Goal: Task Accomplishment & Management: Use online tool/utility

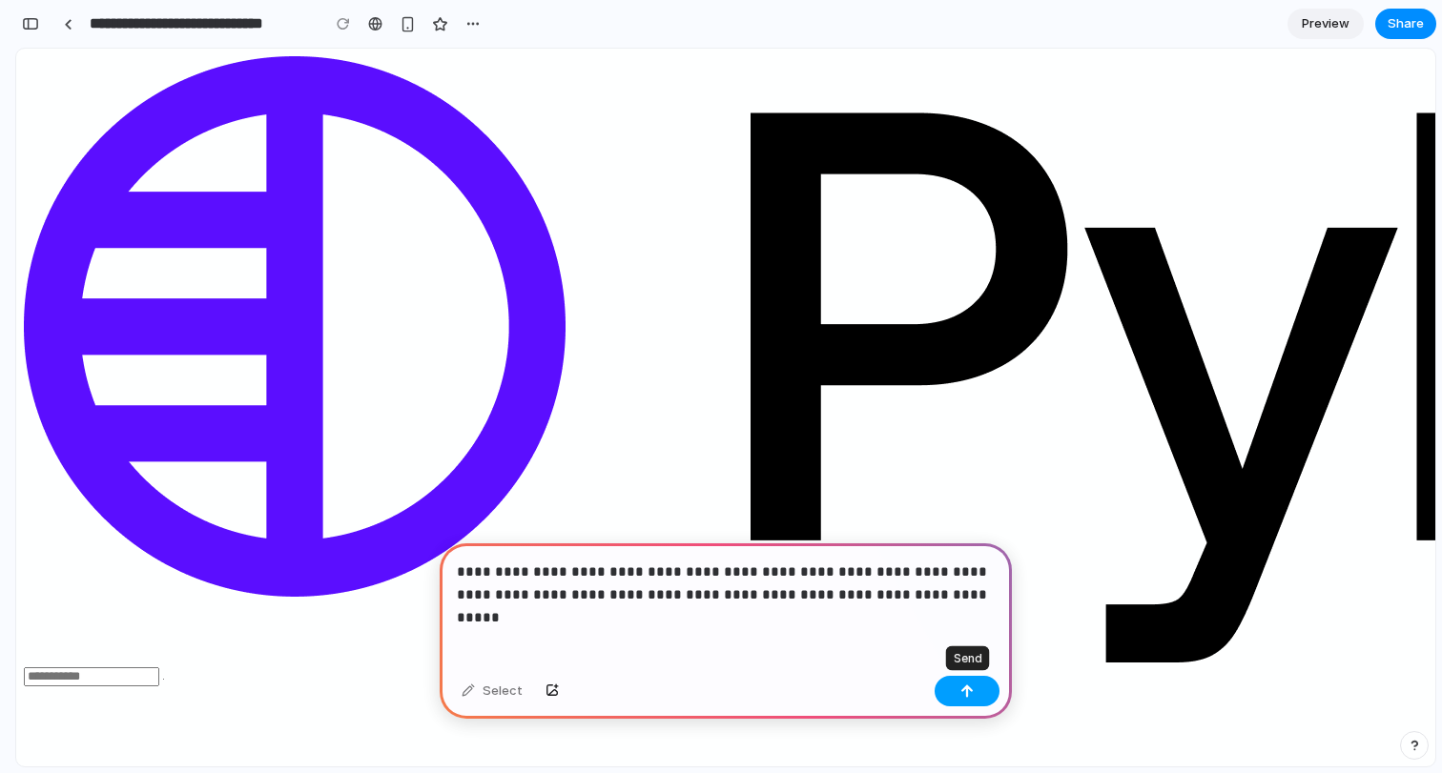
click at [981, 689] on button "button" at bounding box center [967, 691] width 65 height 31
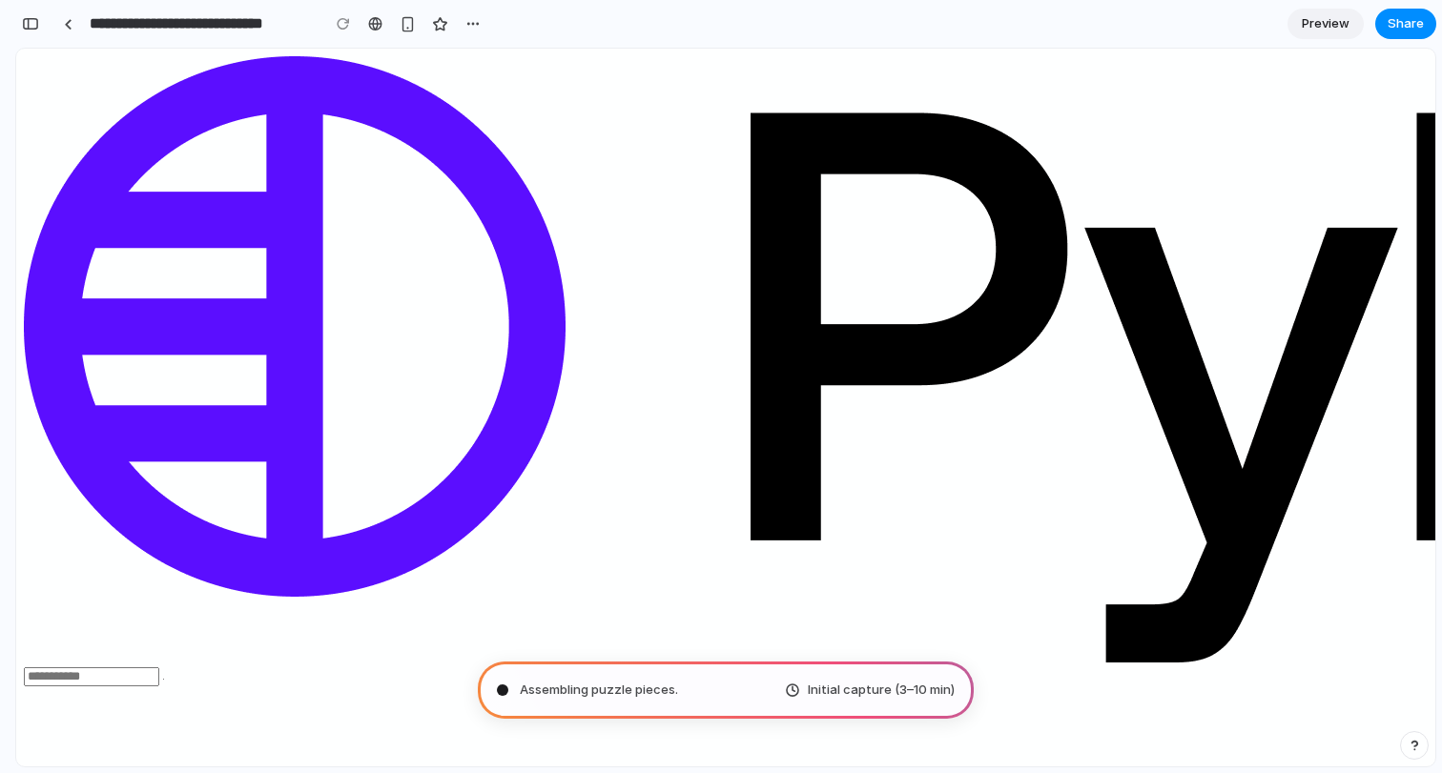
type input "**********"
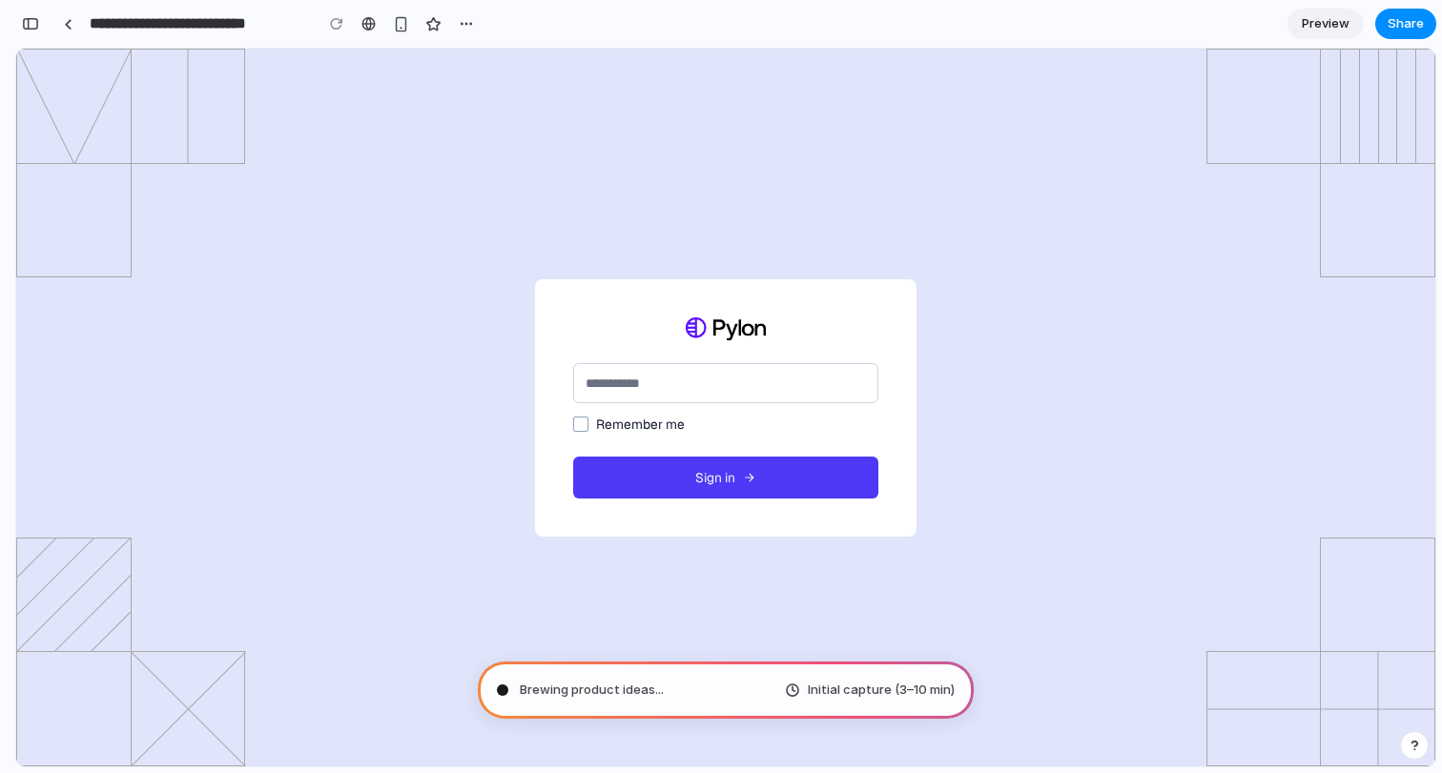
scroll to position [680, 0]
click at [27, 14] on button "button" at bounding box center [30, 24] width 31 height 31
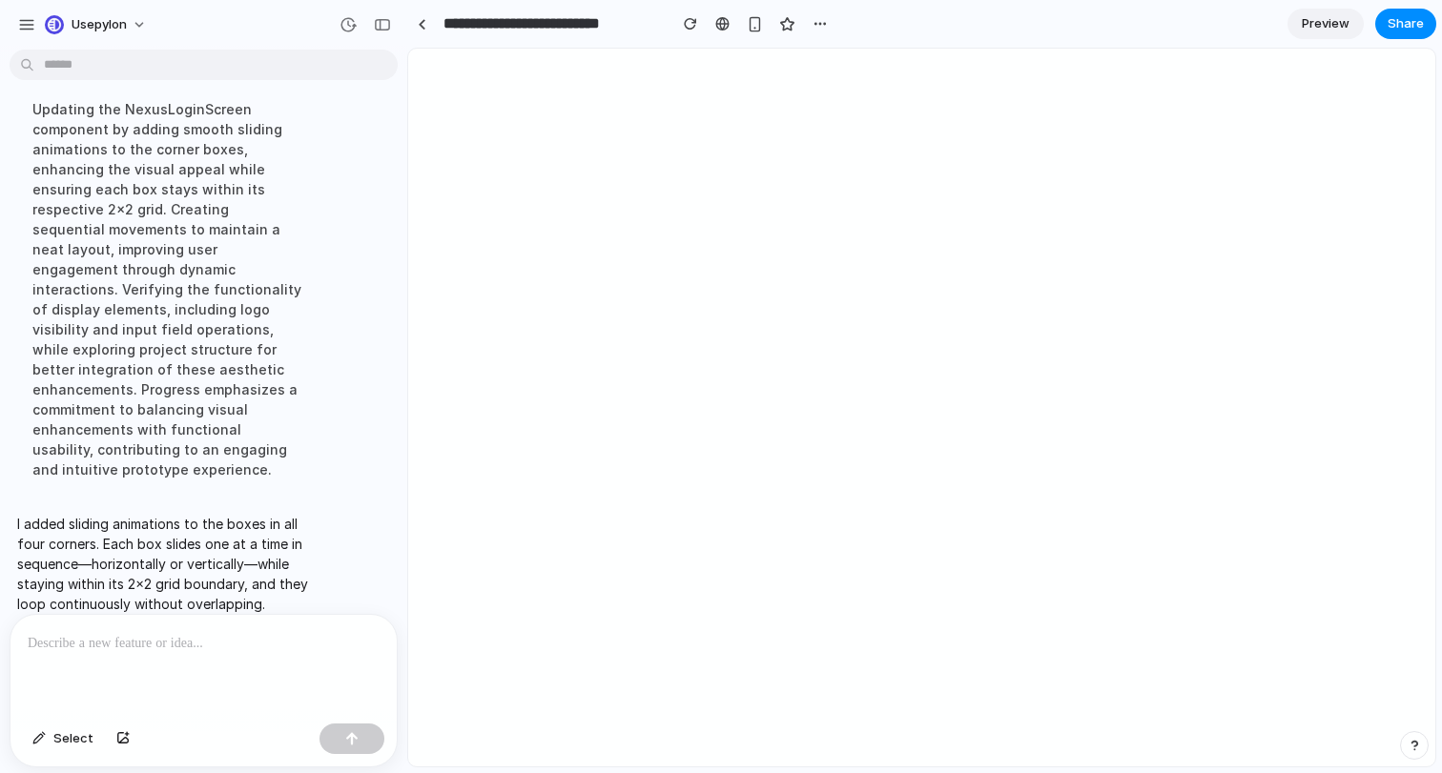
scroll to position [0, 0]
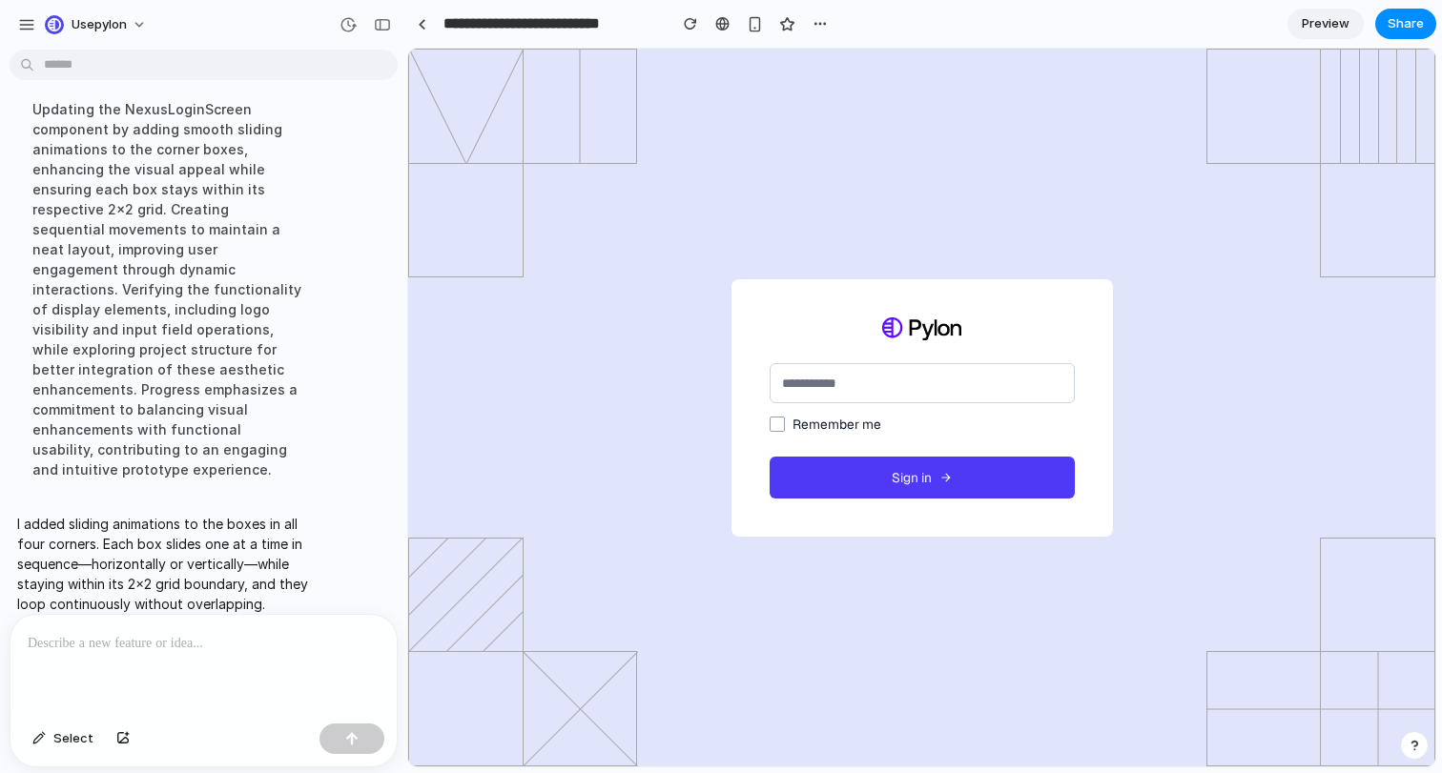
click at [285, 668] on div at bounding box center [203, 665] width 386 height 101
click at [59, 730] on span "Select" at bounding box center [73, 739] width 40 height 19
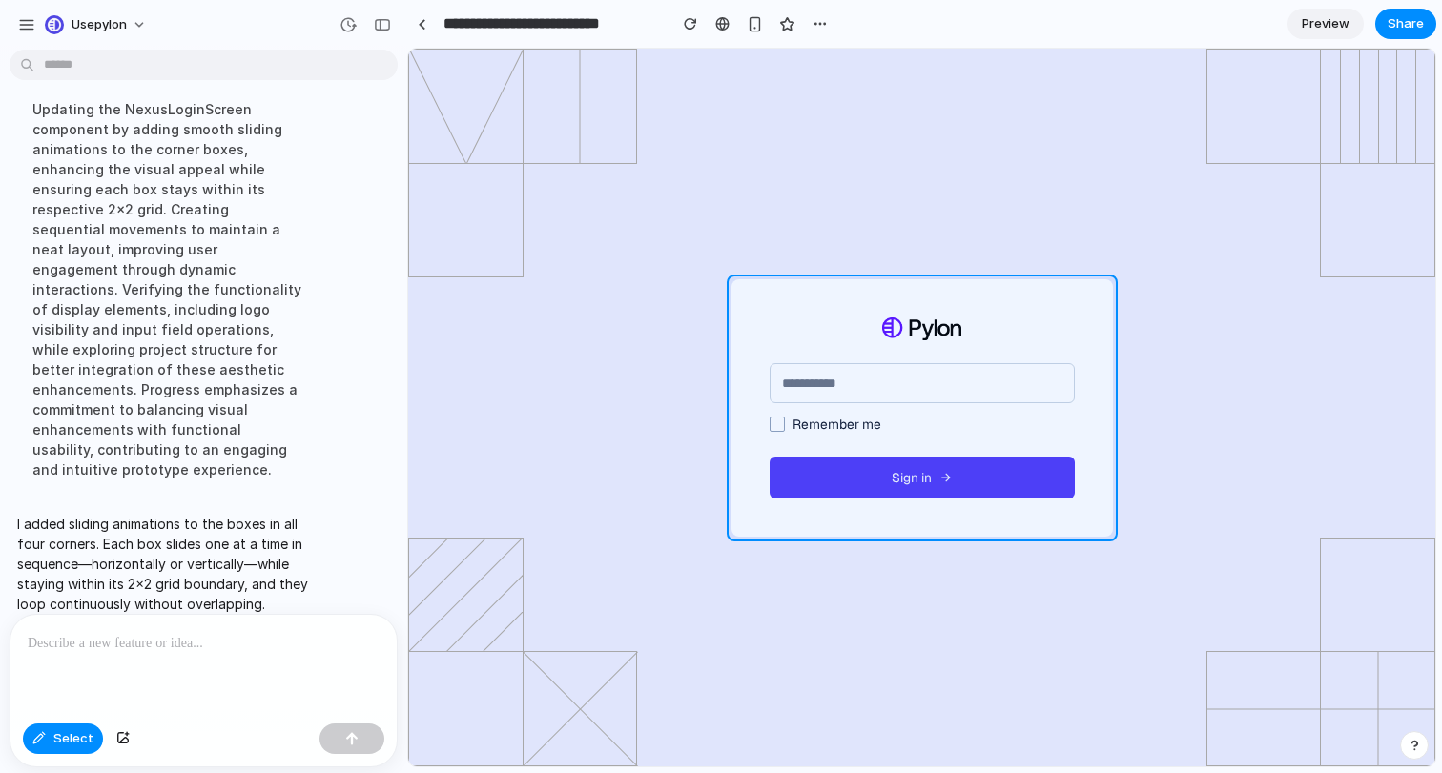
click at [991, 301] on div at bounding box center [922, 408] width 1026 height 717
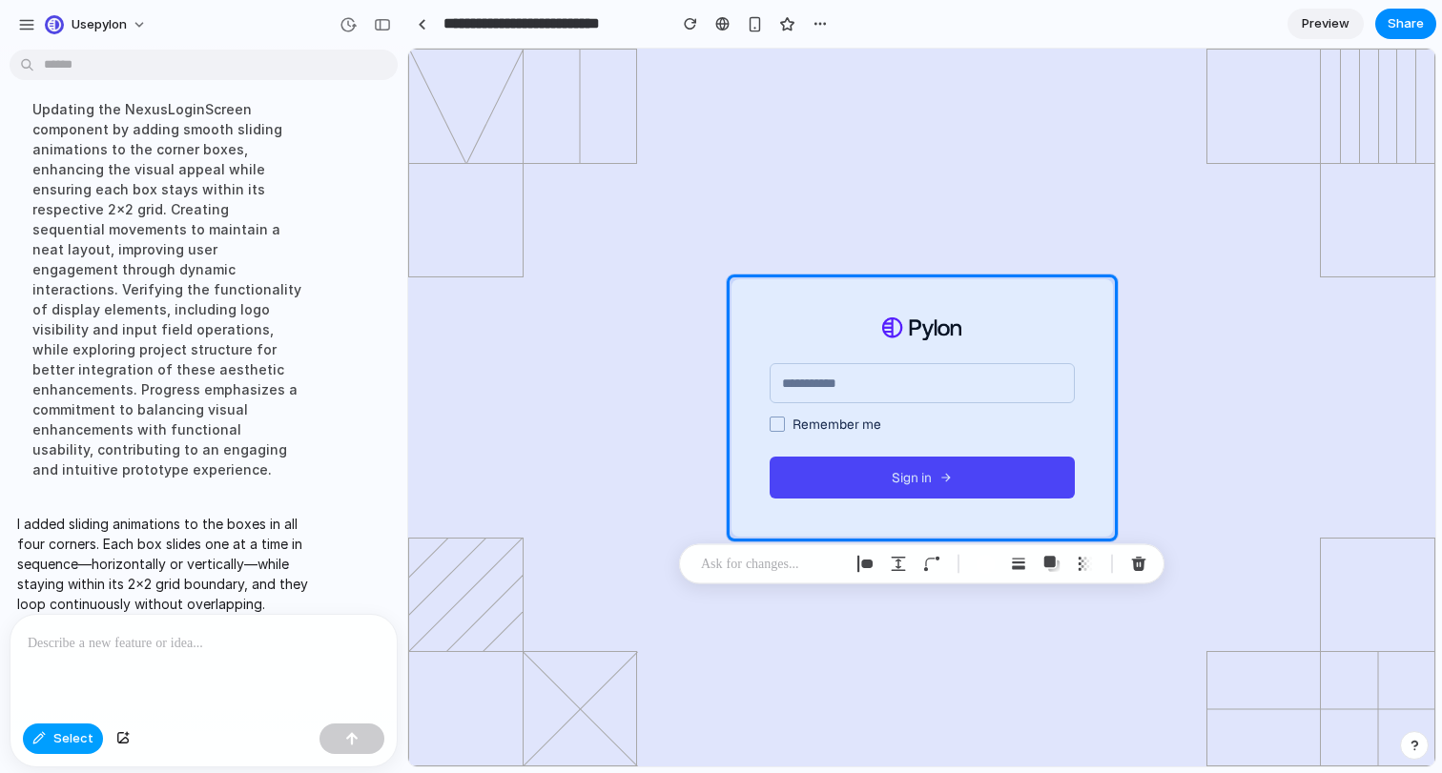
click at [44, 729] on button "Select" at bounding box center [63, 739] width 80 height 31
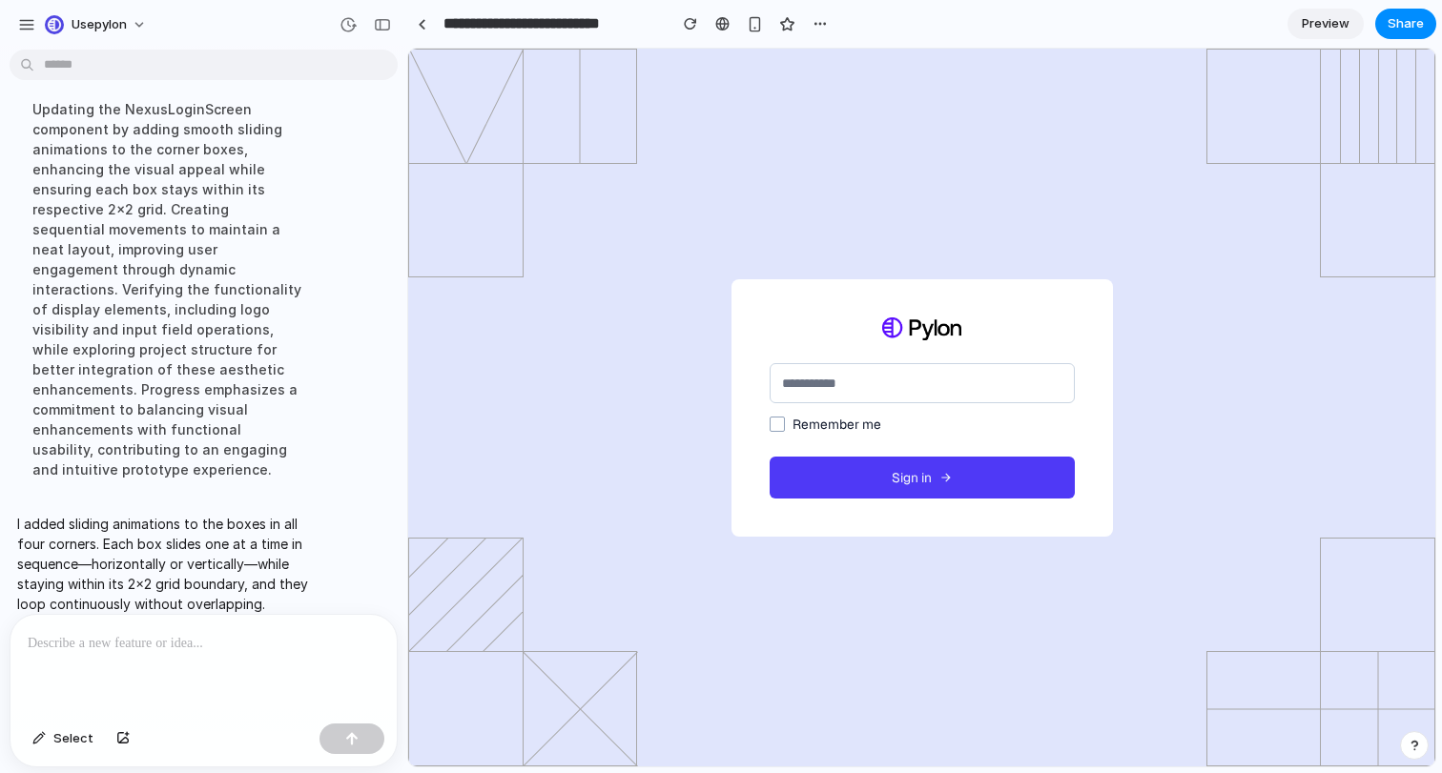
click at [118, 654] on p at bounding box center [204, 643] width 352 height 23
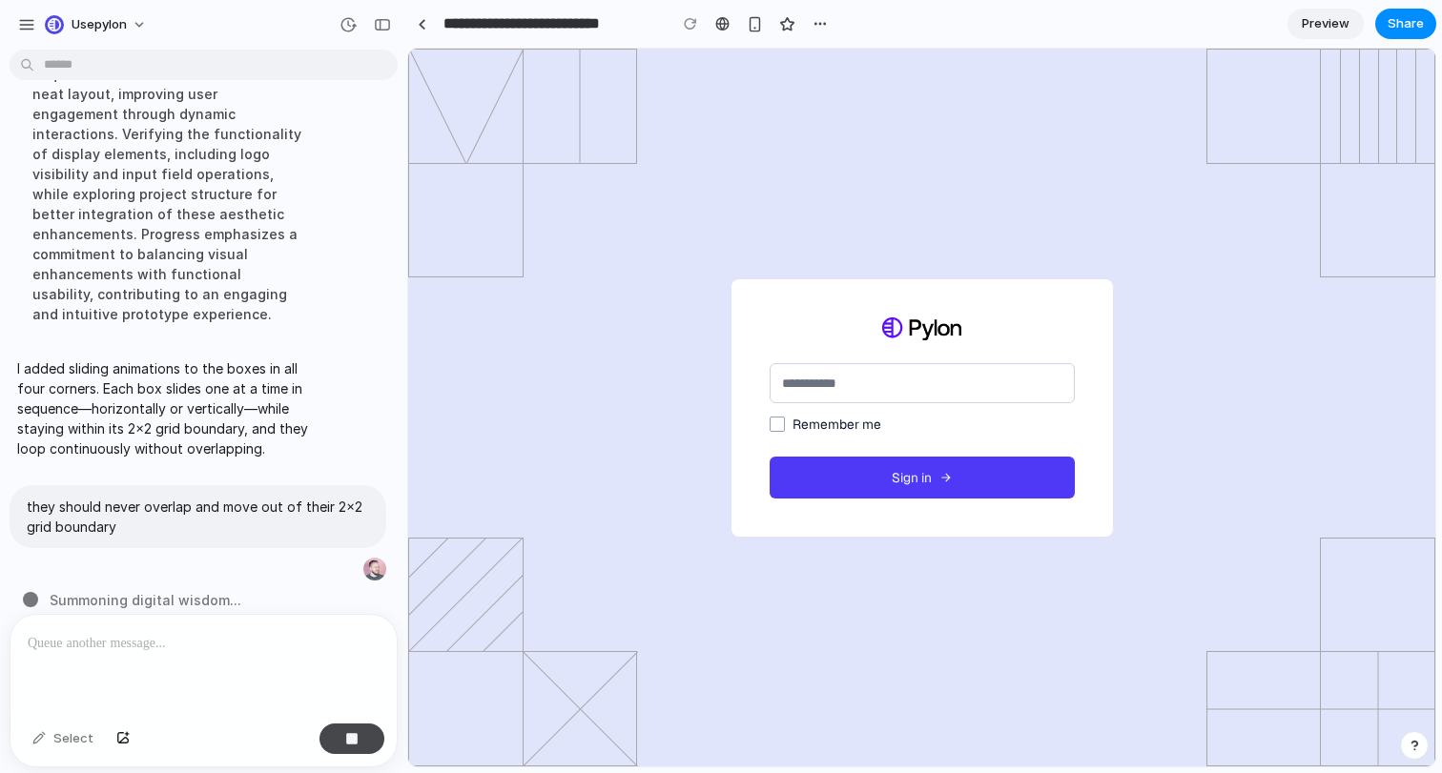
click at [347, 732] on div "button" at bounding box center [351, 738] width 13 height 13
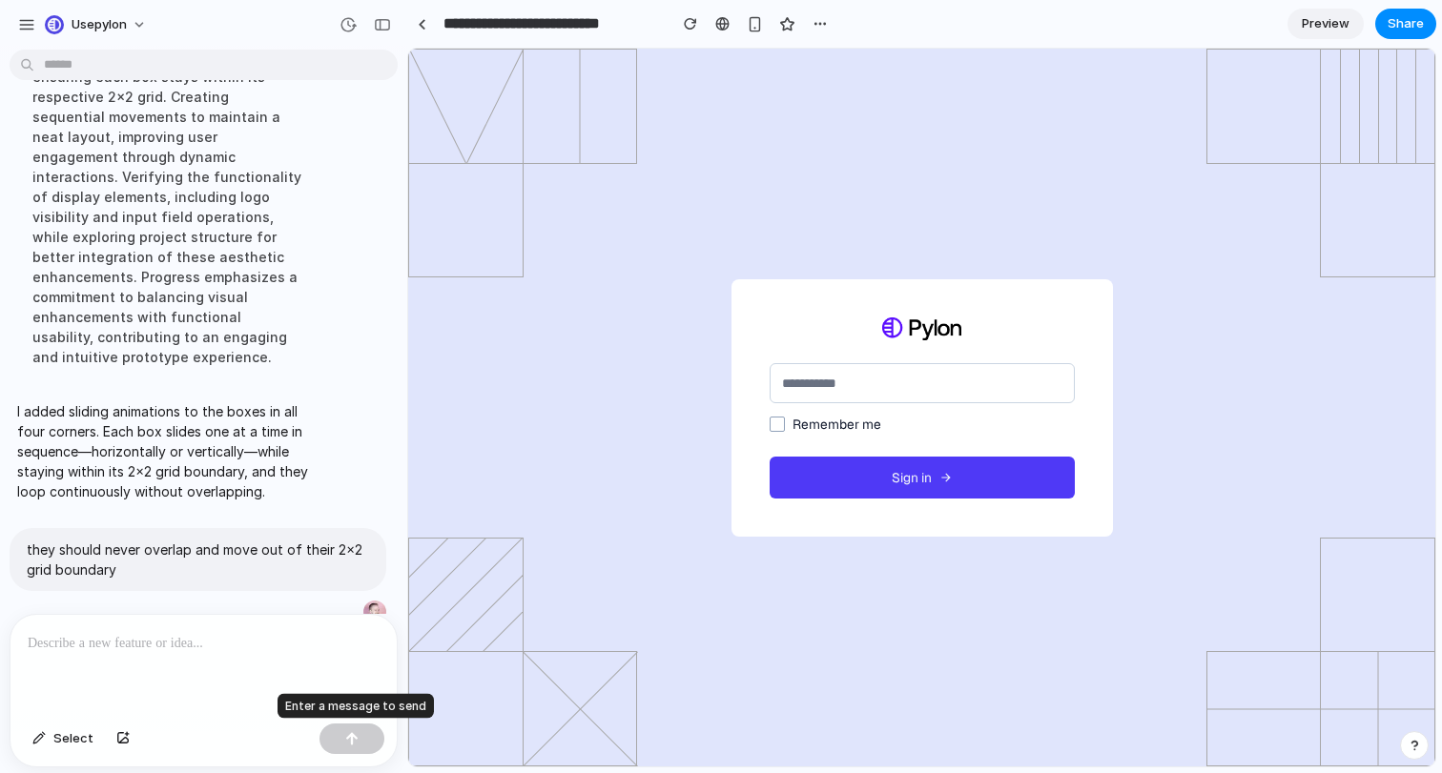
scroll to position [0, 0]
click at [277, 540] on p "they should never overlap and move out of their 2x2 grid boundary" at bounding box center [198, 560] width 342 height 40
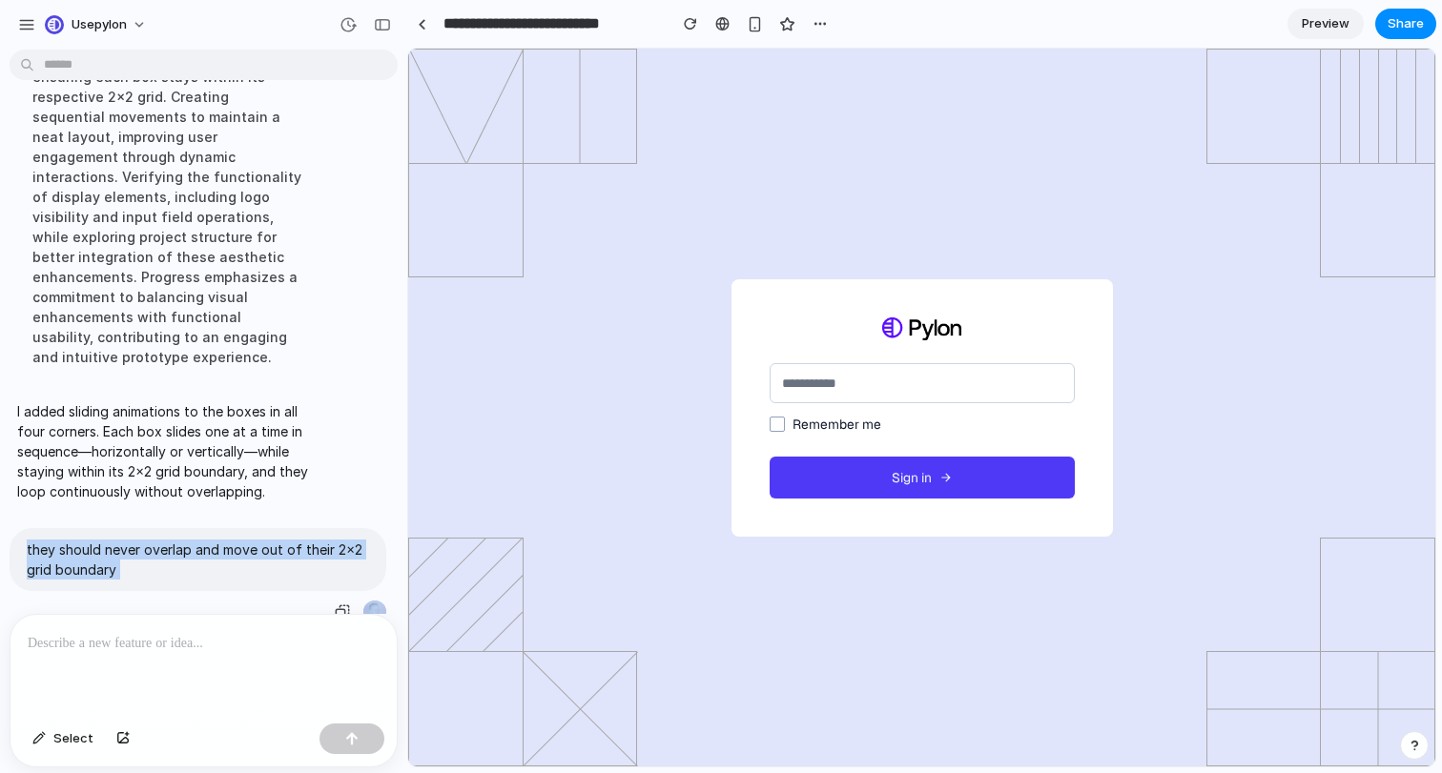
click at [277, 540] on p "they should never overlap and move out of their 2x2 grid boundary" at bounding box center [198, 560] width 342 height 40
copy div "they should never overlap and move out of their 2x2 grid boundary"
click at [259, 654] on p at bounding box center [204, 643] width 352 height 23
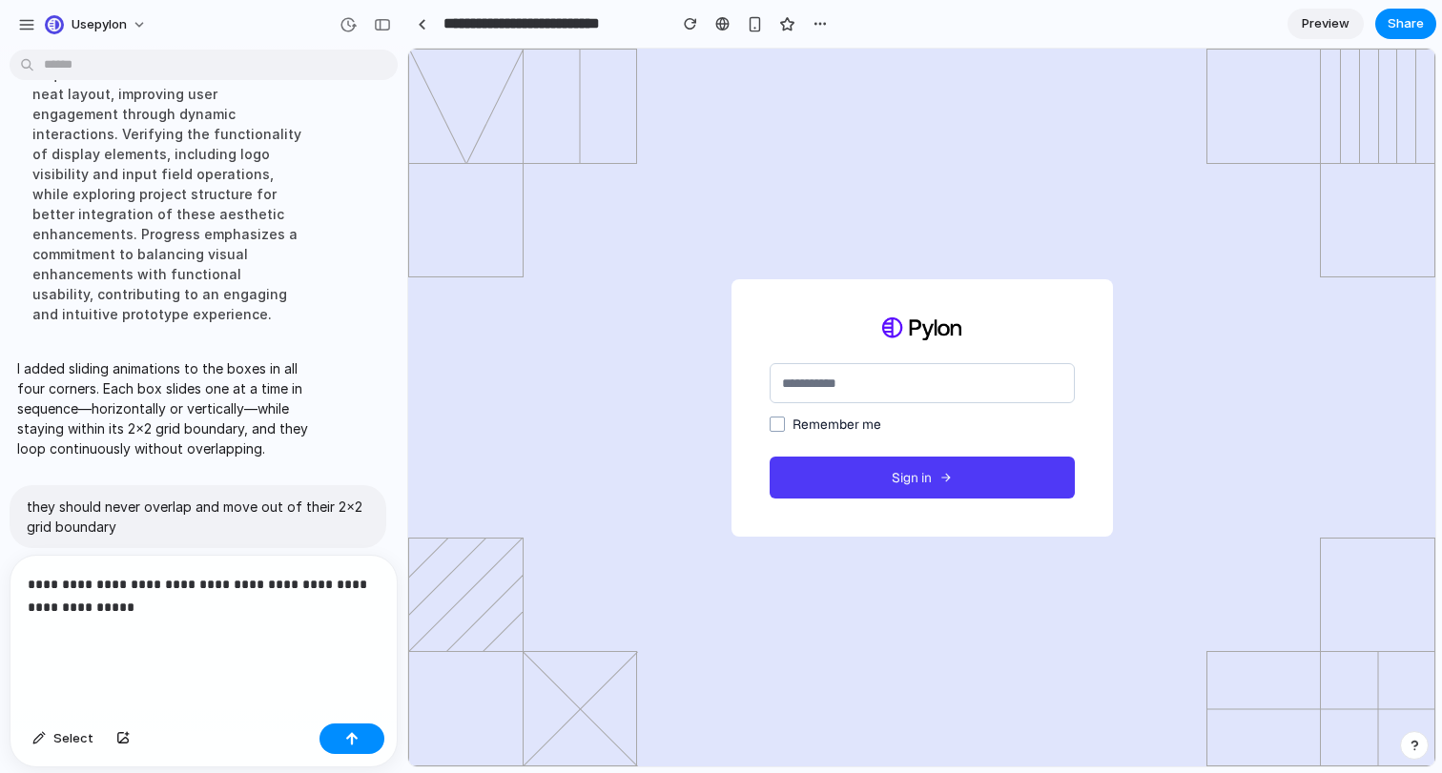
scroll to position [315, 0]
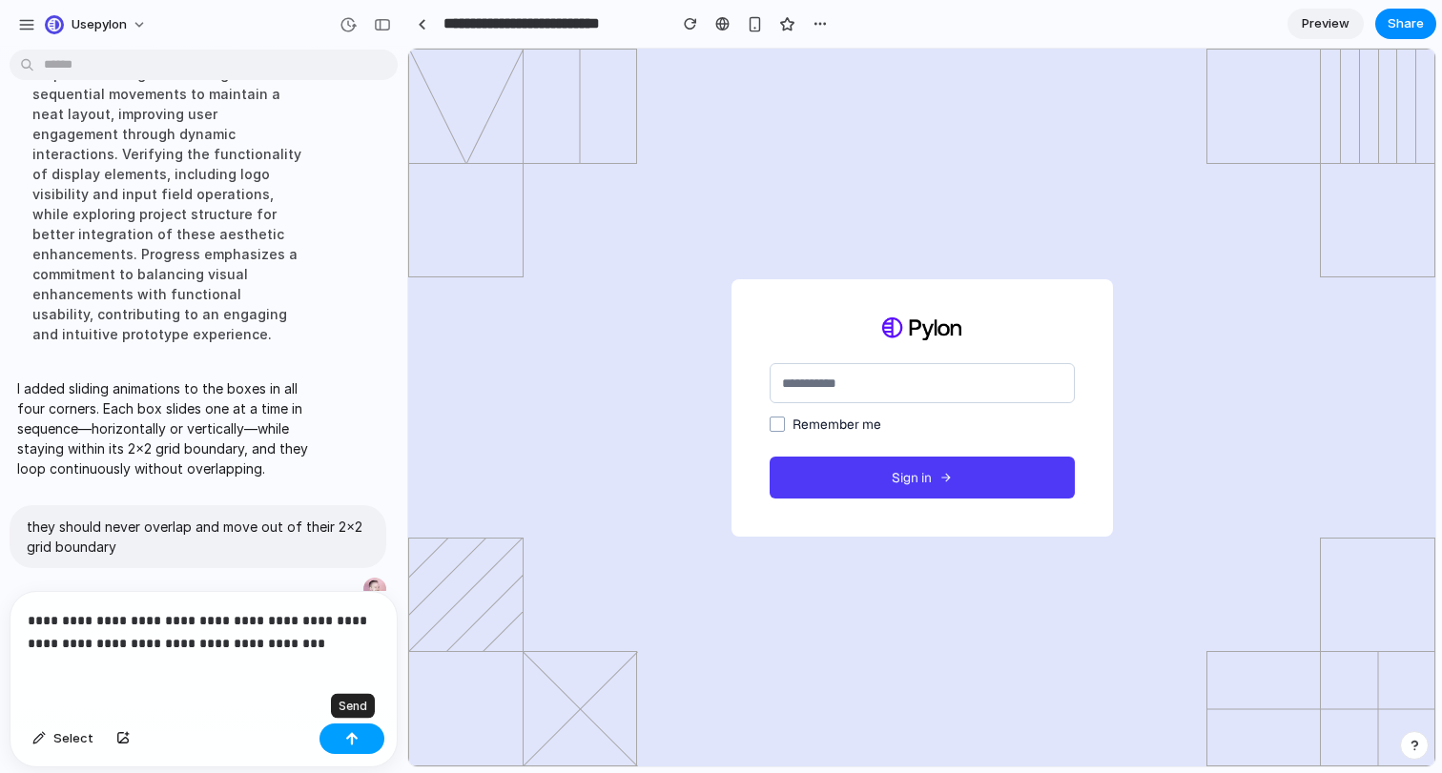
click at [373, 736] on button "button" at bounding box center [351, 739] width 65 height 31
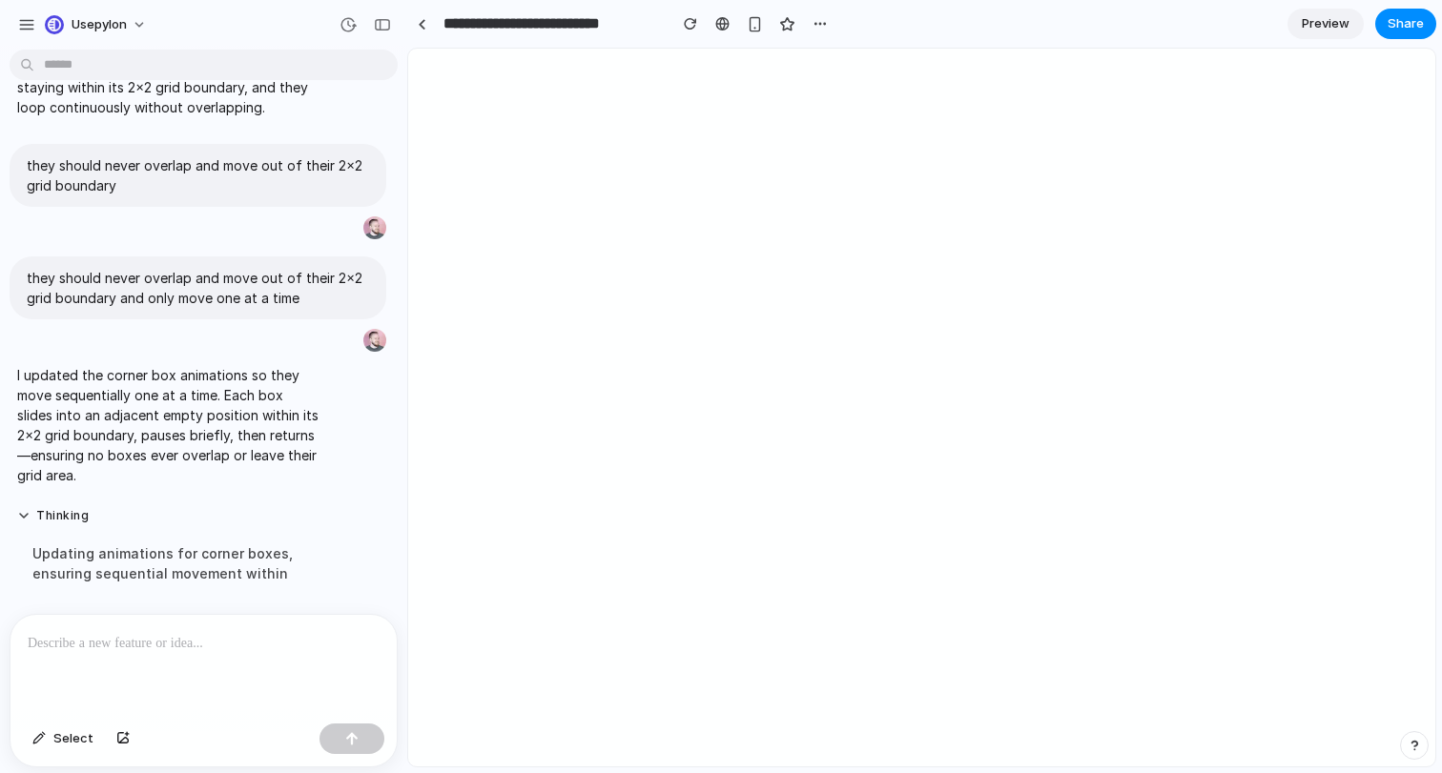
scroll to position [0, 0]
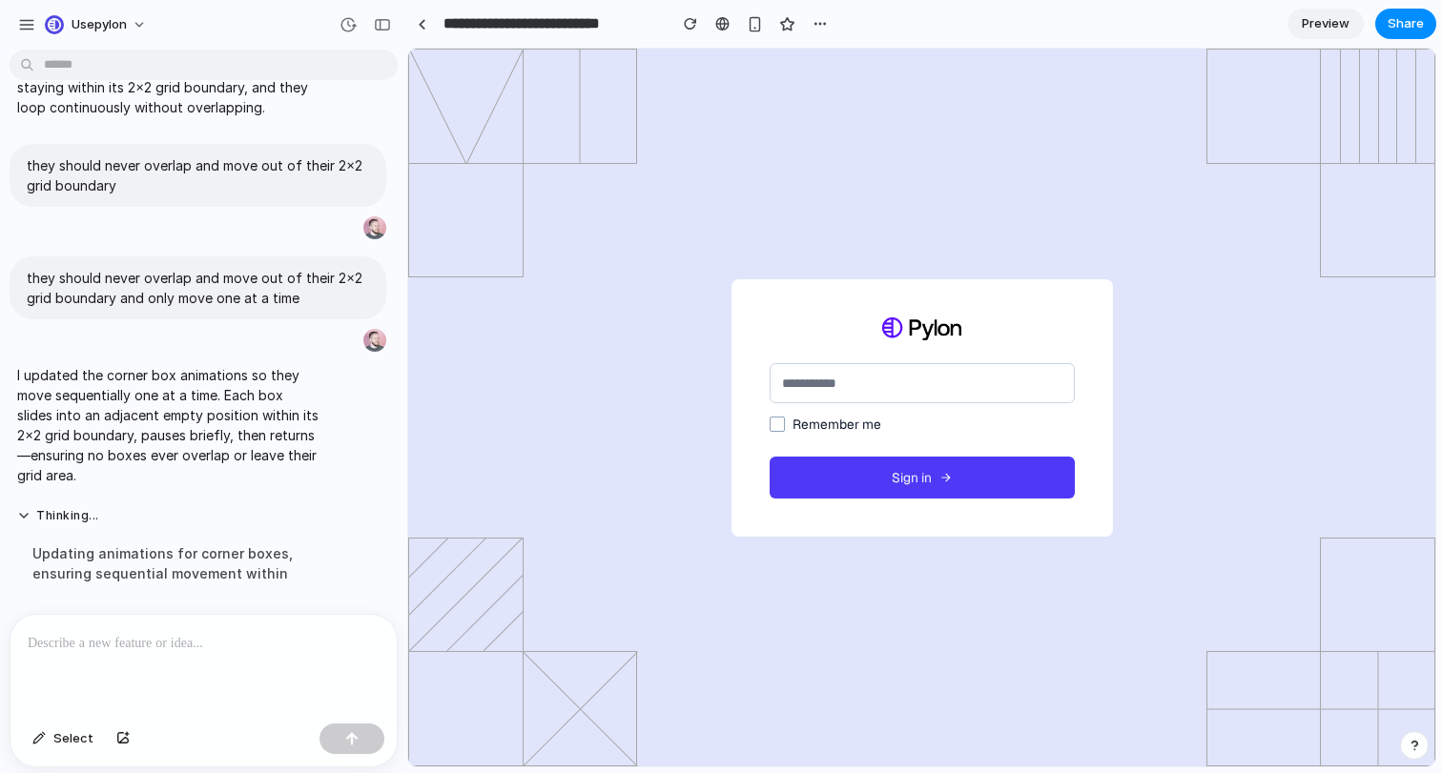
click at [297, 668] on div at bounding box center [203, 665] width 386 height 101
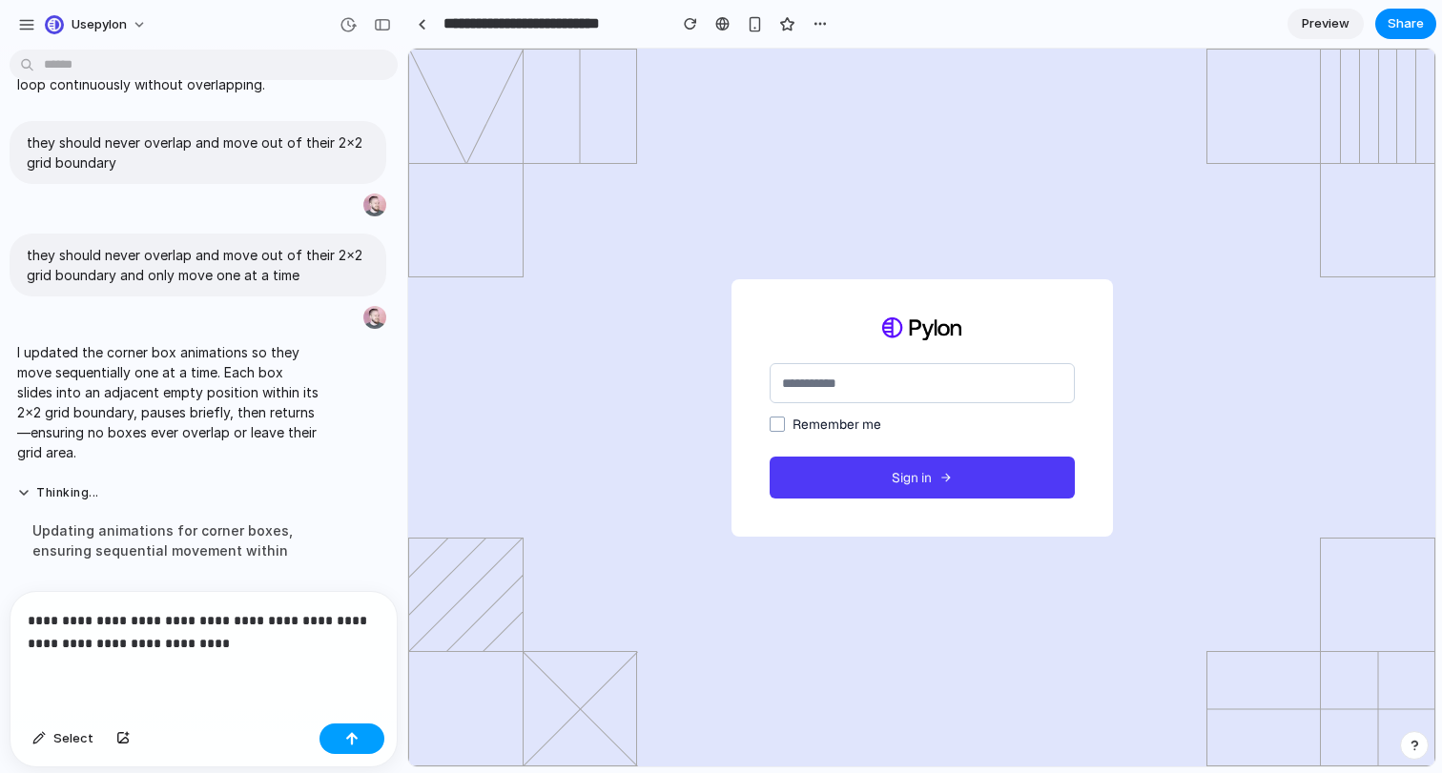
click at [364, 732] on button "button" at bounding box center [351, 739] width 65 height 31
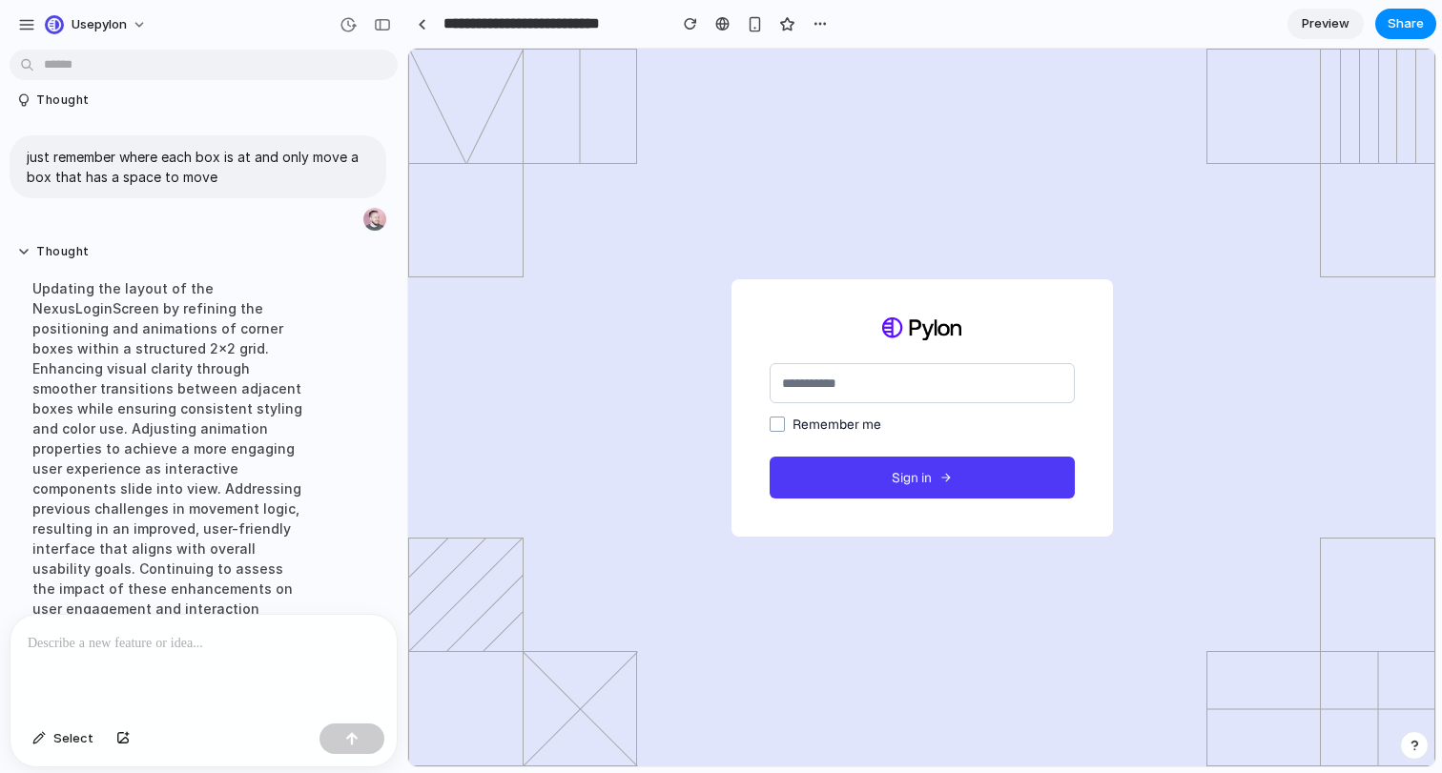
scroll to position [860, 0]
